Goal: Information Seeking & Learning: Learn about a topic

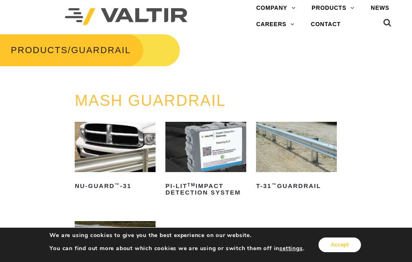
click at [336, 243] on button "Accept" at bounding box center [340, 245] width 43 height 15
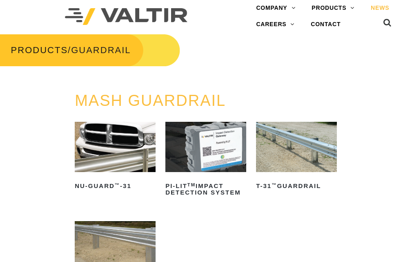
click at [381, 9] on link "NEWS" at bounding box center [380, 8] width 35 height 16
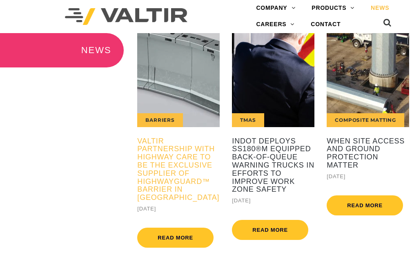
click at [177, 163] on h5 "Valtir Partnership with Highway Care to Be the Exclusive Supplier of HighwayGua…" at bounding box center [178, 169] width 83 height 65
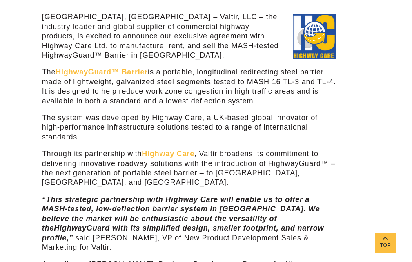
scroll to position [41, 0]
